Goal: Information Seeking & Learning: Learn about a topic

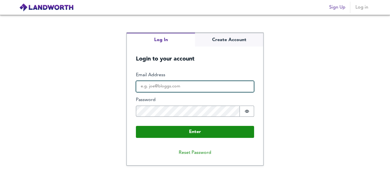
type input "kuldeepopt@hotmail.com"
click at [221, 87] on input "kuldeepopt@hotmail.com" at bounding box center [195, 86] width 118 height 11
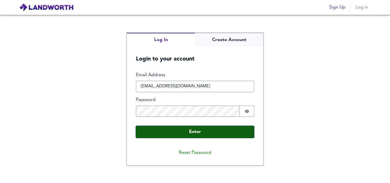
click at [250, 129] on button "Enter" at bounding box center [195, 132] width 118 height 12
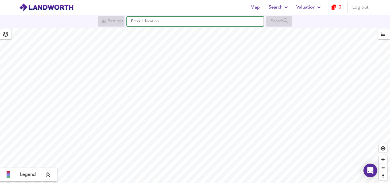
click at [184, 23] on input "text" at bounding box center [195, 22] width 137 height 10
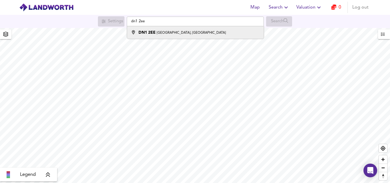
click at [181, 30] on div "DN1 2EE Regent Square, Doncaster" at bounding box center [182, 33] width 87 height 6
type input "Regent Square, Doncaster DN1 2EE"
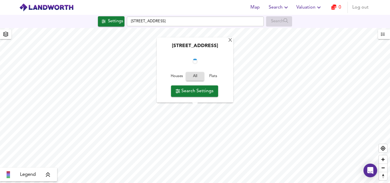
checkbox input "false"
checkbox input "true"
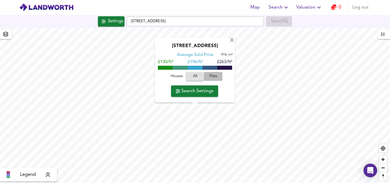
click at [213, 76] on span "Flats" at bounding box center [213, 76] width 15 height 7
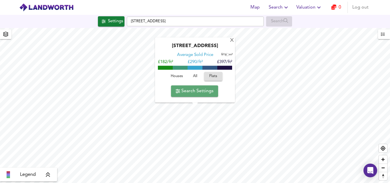
click at [193, 96] on button "Search Settings" at bounding box center [194, 90] width 47 height 11
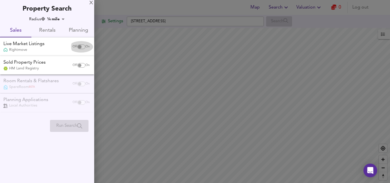
click at [81, 48] on input "checkbox" at bounding box center [80, 47] width 14 height 5
checkbox input "true"
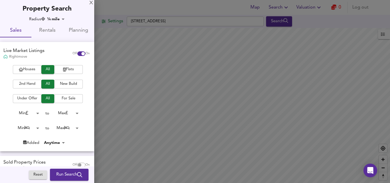
scroll to position [51, 0]
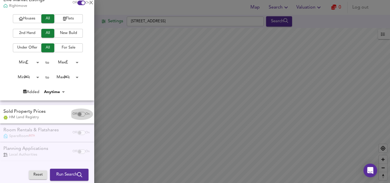
click at [78, 113] on input "checkbox" at bounding box center [80, 114] width 14 height 5
checkbox input "true"
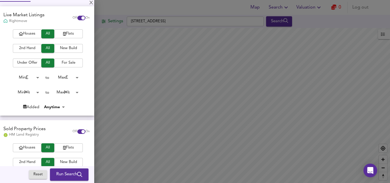
scroll to position [35, 0]
click at [66, 31] on span "Flats" at bounding box center [68, 34] width 23 height 7
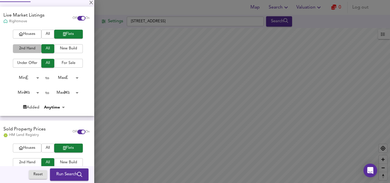
click at [25, 47] on span "2nd Hand" at bounding box center [27, 48] width 23 height 7
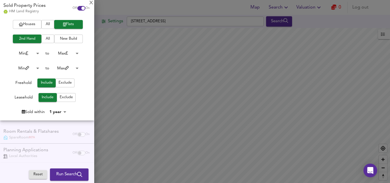
scroll to position [159, 0]
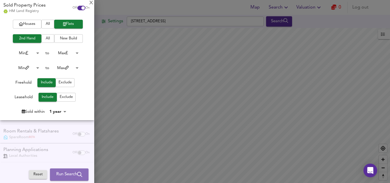
click at [67, 175] on span "Run Search" at bounding box center [69, 174] width 26 height 7
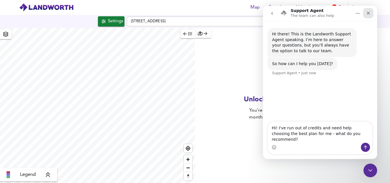
click at [367, 13] on icon "Close" at bounding box center [368, 13] width 5 height 5
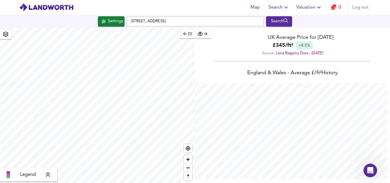
scroll to position [183, 390]
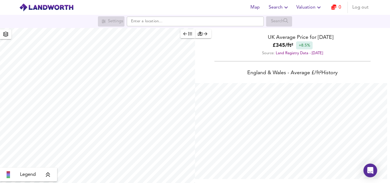
scroll to position [183, 390]
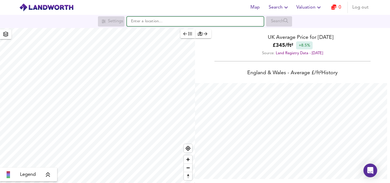
click at [143, 19] on input "text" at bounding box center [195, 22] width 137 height 10
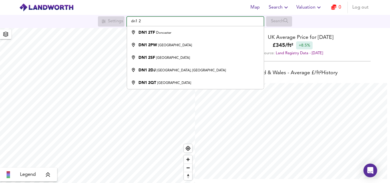
type input "Doncaster DN1 2TF"
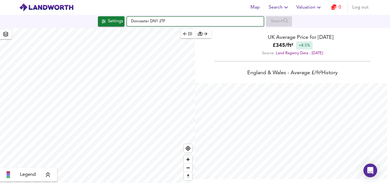
click at [165, 22] on input "Doncaster DN1 2TF" at bounding box center [195, 22] width 137 height 10
type input "Doncaster DN1 2T"
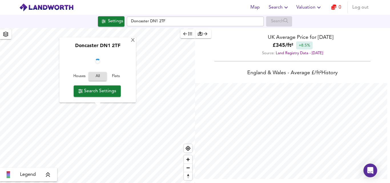
checkbox input "false"
checkbox input "true"
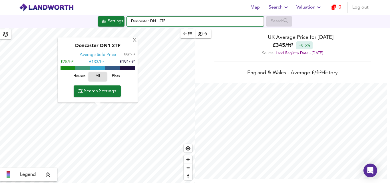
click at [169, 21] on input "Doncaster DN1 2TF" at bounding box center [195, 22] width 137 height 10
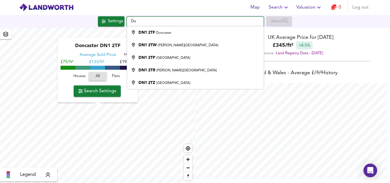
type input "D"
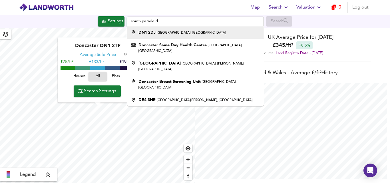
click at [178, 33] on small "South Parade, Doncaster" at bounding box center [191, 32] width 69 height 3
type input "South Parade, Doncaster DN1 2DJ"
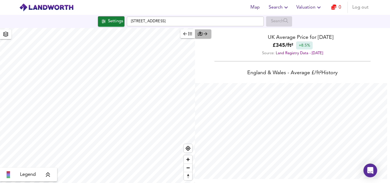
click at [207, 36] on icon "button" at bounding box center [206, 34] width 4 height 4
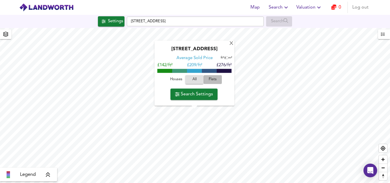
click at [209, 78] on span "Flats" at bounding box center [212, 80] width 15 height 7
click at [232, 45] on div "X" at bounding box center [231, 43] width 5 height 5
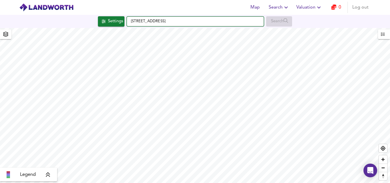
click at [193, 20] on input "South Parade, Doncaster DN1 2DJ" at bounding box center [195, 22] width 137 height 10
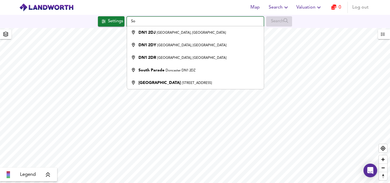
type input "S"
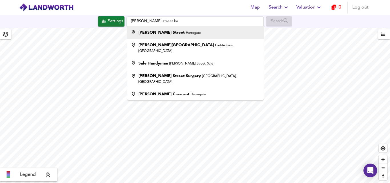
click at [186, 33] on small "Harrogate" at bounding box center [193, 32] width 15 height 3
type input "Robert Street, Harrogate"
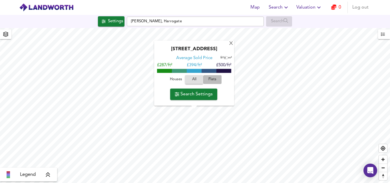
click at [212, 79] on span "Flats" at bounding box center [212, 80] width 15 height 7
